Goal: Browse casually: Explore the website without a specific task or goal

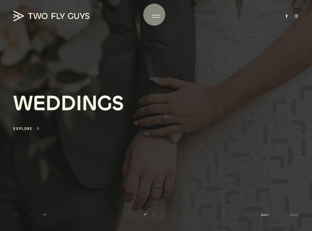
click at [154, 15] on div at bounding box center [156, 16] width 8 height 5
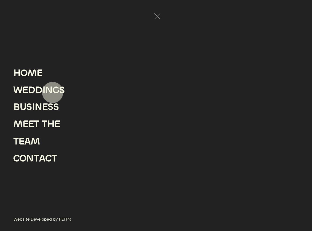
click at [53, 92] on div "G" at bounding box center [56, 90] width 7 height 17
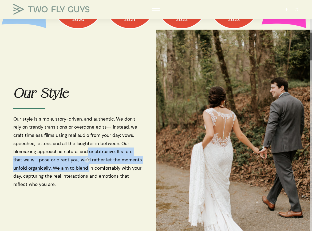
drag, startPoint x: 87, startPoint y: 161, endPoint x: 90, endPoint y: 172, distance: 11.5
click at [91, 176] on span "Our style is simple, story-driven, and authentic. We don't rely on trendy trans…" at bounding box center [77, 152] width 129 height 74
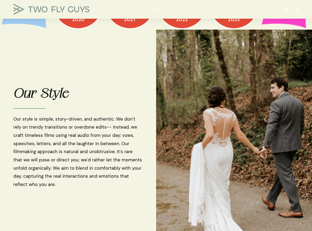
click at [63, 130] on span "Our style is simple, story-driven, and authentic. We don't rely on trendy trans…" at bounding box center [77, 152] width 129 height 74
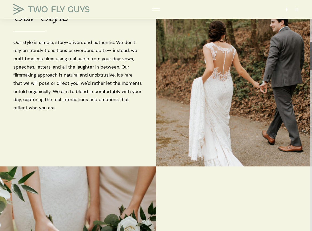
drag, startPoint x: 122, startPoint y: 157, endPoint x: 123, endPoint y: 146, distance: 11.0
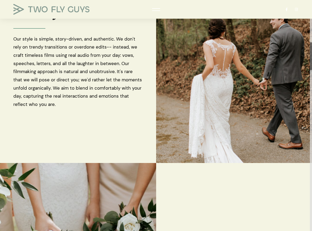
drag, startPoint x: 123, startPoint y: 139, endPoint x: 127, endPoint y: 137, distance: 4.2
click at [123, 139] on section "Our Style Our style is simple, story-driven, and authentic. We don't rely on tr…" at bounding box center [78, 56] width 156 height 176
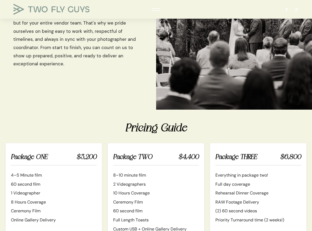
click at [104, 192] on div "Package ONE $3,200 4–5 Minute film 60 second film 1 Videographer 8 Hours Covera…" at bounding box center [155, 192] width 301 height 99
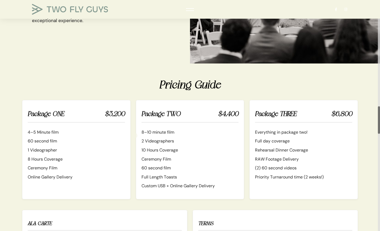
click at [135, 135] on div "Package ONE $3,200 4–5 Minute film 60 second film 1 Videographer 8 Hours Covera…" at bounding box center [190, 149] width 336 height 99
click at [134, 144] on div "Package ONE $3,200 4–5 Minute film 60 second film 1 Videographer 8 Hours Covera…" at bounding box center [190, 149] width 336 height 99
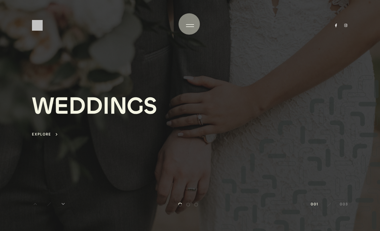
click at [189, 25] on div at bounding box center [190, 25] width 8 height 5
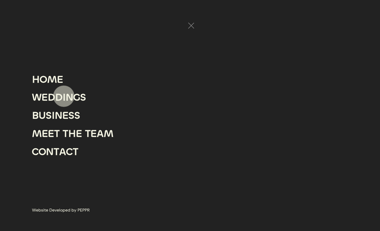
click at [64, 96] on div "I" at bounding box center [64, 97] width 3 height 18
